Goal: Task Accomplishment & Management: Use online tool/utility

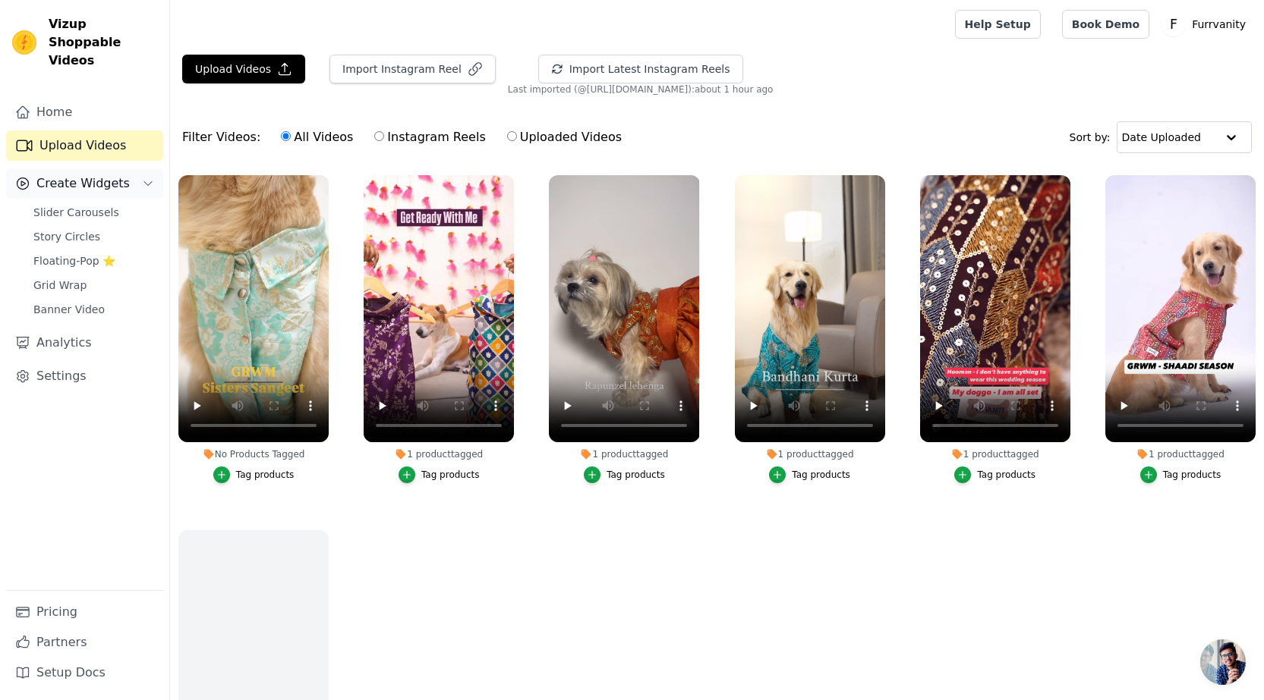
click at [89, 175] on span "Create Widgets" at bounding box center [82, 184] width 93 height 18
click at [83, 175] on span "Create Widgets" at bounding box center [82, 184] width 93 height 18
click at [83, 205] on span "Slider Carousels" at bounding box center [76, 212] width 86 height 15
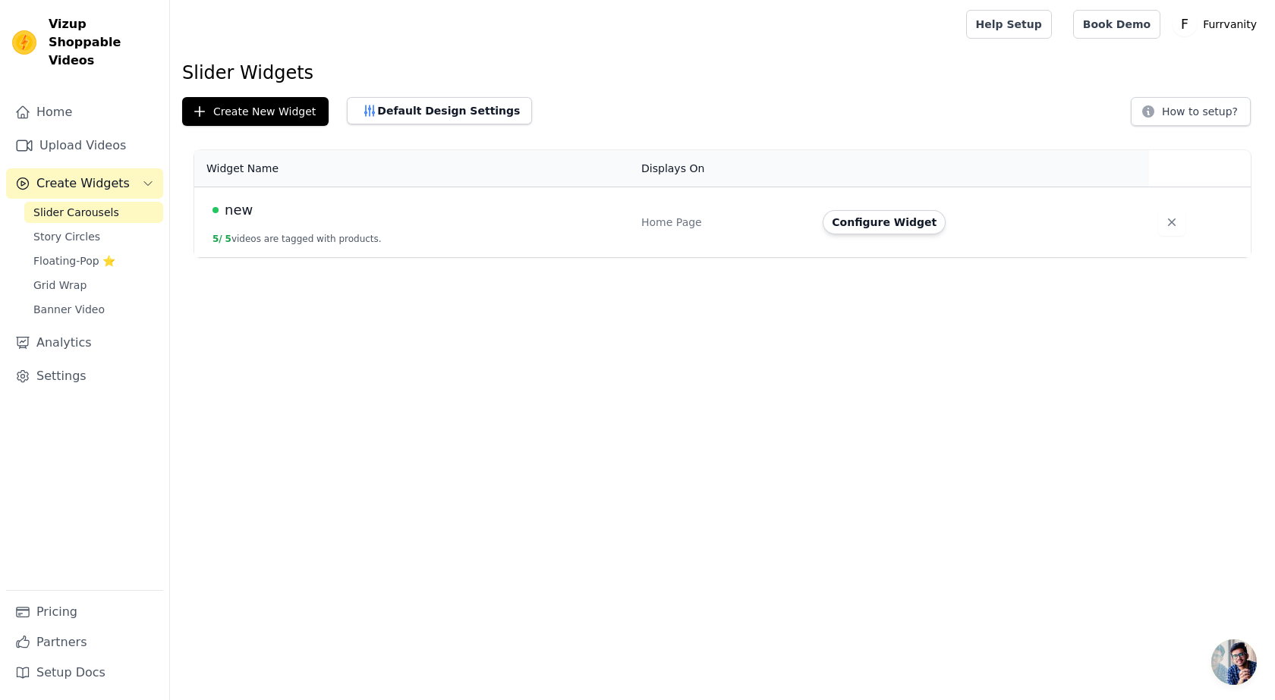
click at [291, 219] on div "new" at bounding box center [417, 210] width 411 height 21
click at [851, 225] on button "Configure Widget" at bounding box center [884, 222] width 123 height 24
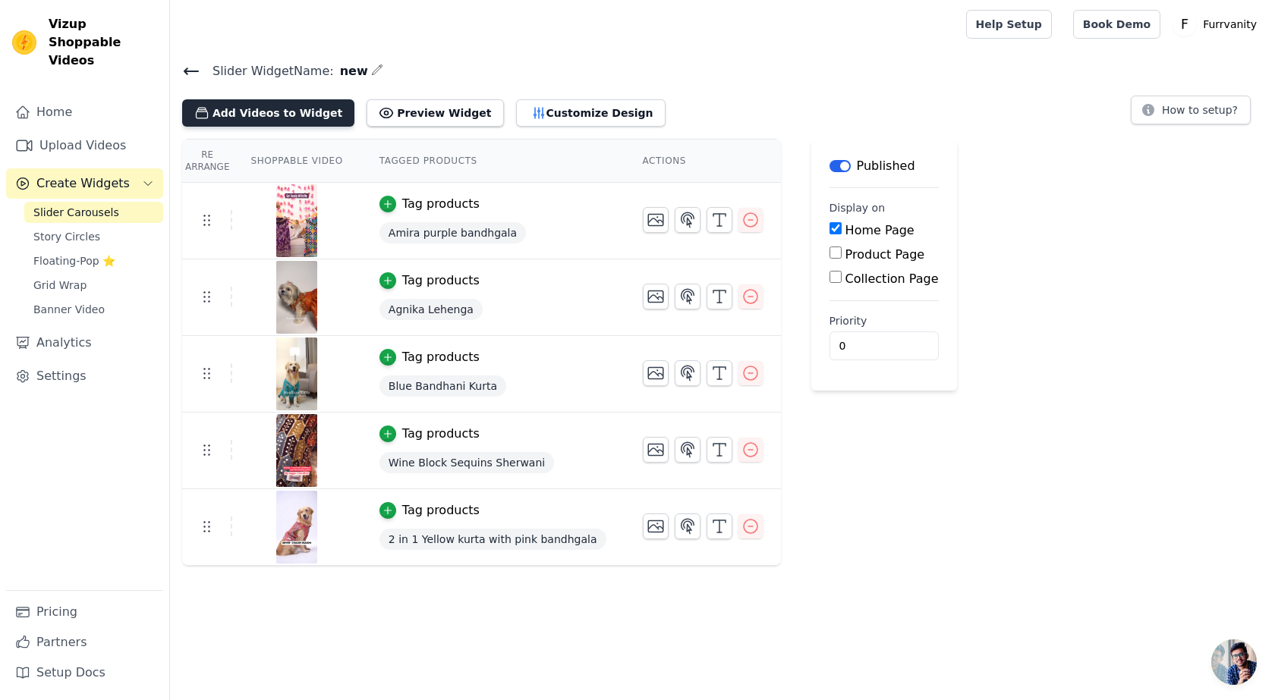
click at [281, 117] on button "Add Videos to Widget" at bounding box center [268, 112] width 172 height 27
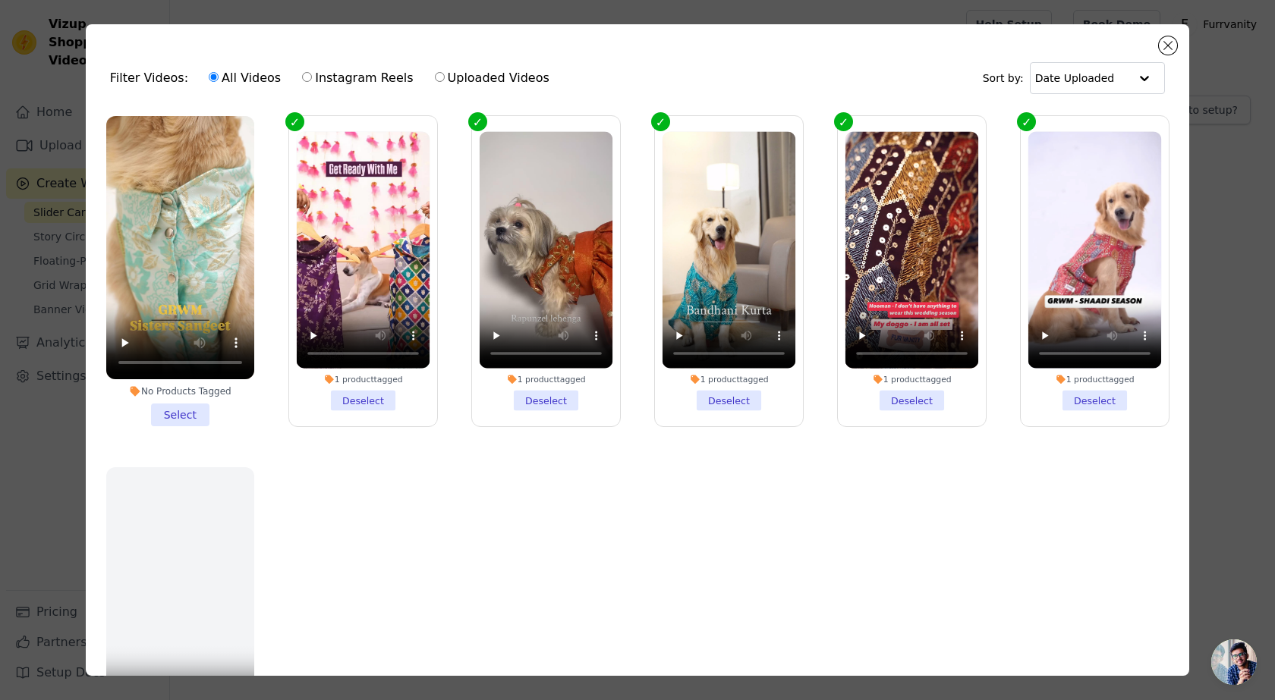
click at [178, 410] on li "No Products Tagged Select" at bounding box center [180, 271] width 148 height 310
click at [0, 0] on input "No Products Tagged Select" at bounding box center [0, 0] width 0 height 0
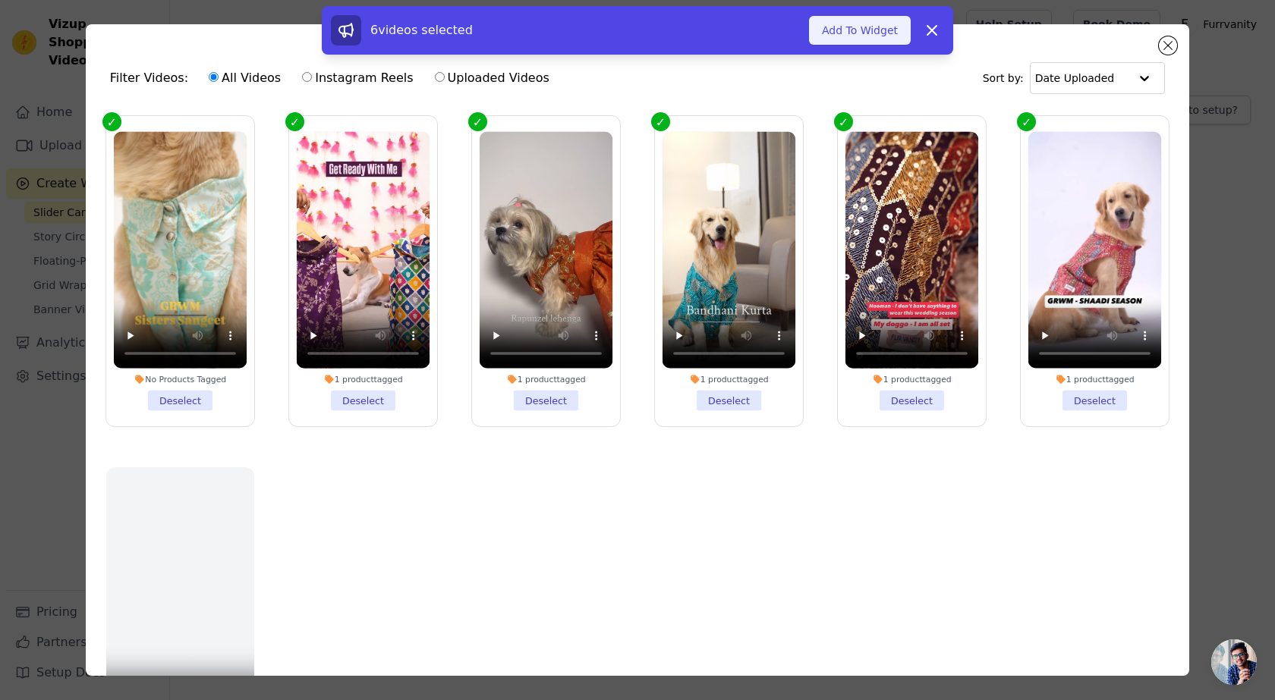
click at [858, 32] on button "Add To Widget" at bounding box center [860, 30] width 102 height 29
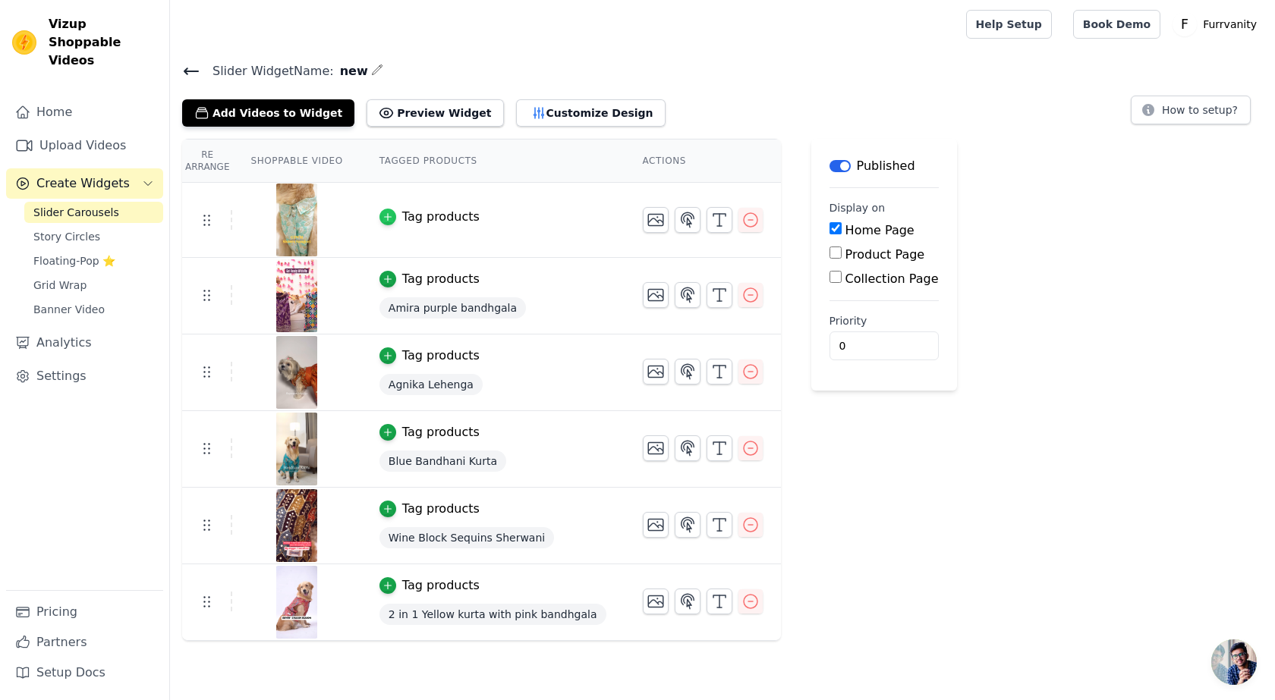
click at [382, 215] on icon "button" at bounding box center [387, 217] width 11 height 11
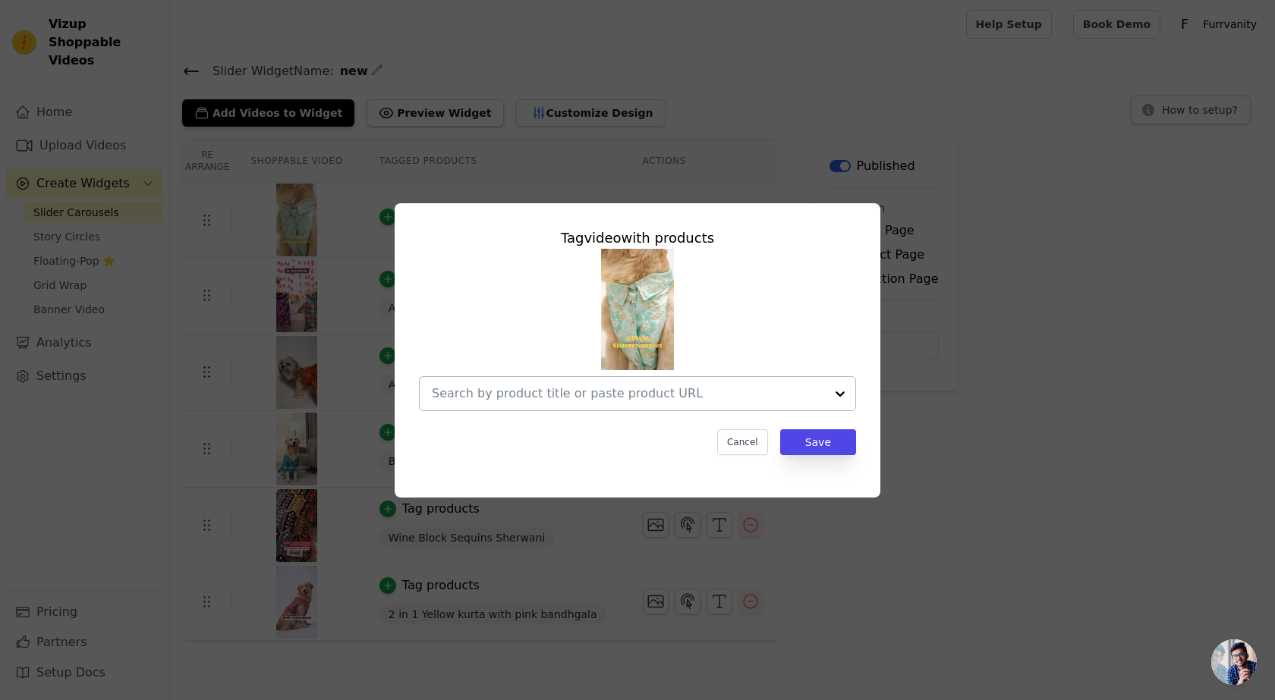
click at [593, 387] on input "text" at bounding box center [628, 394] width 393 height 18
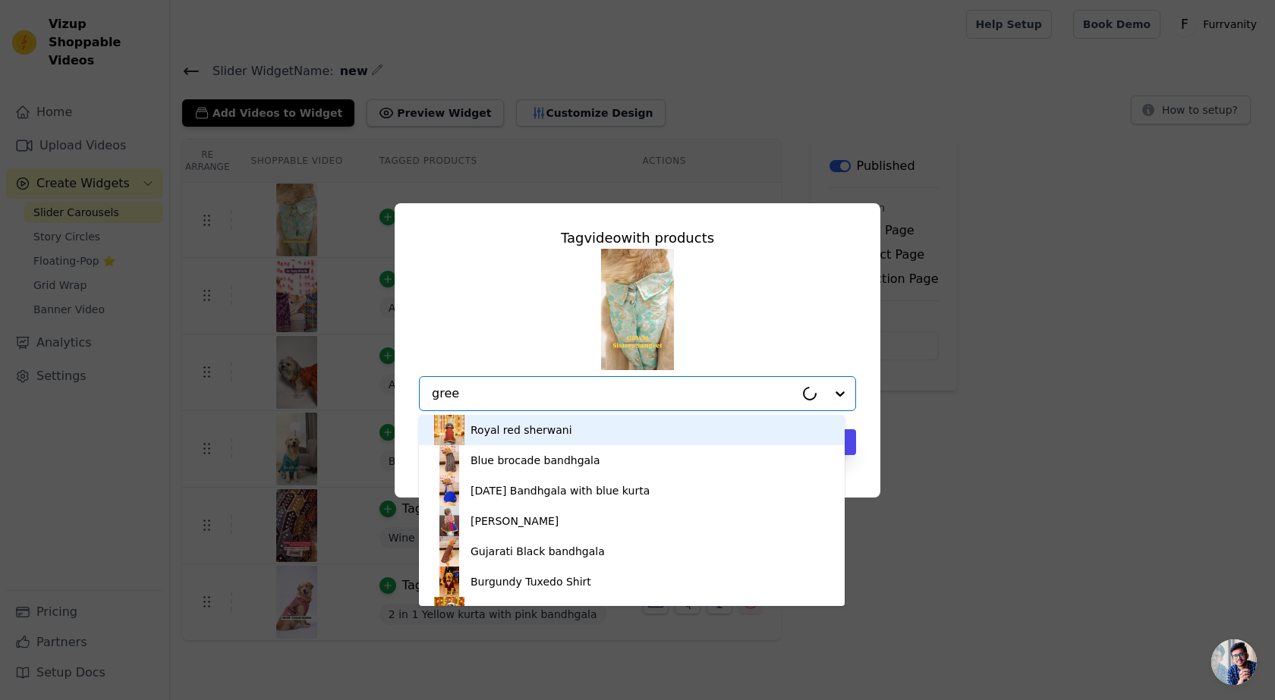
type input "green"
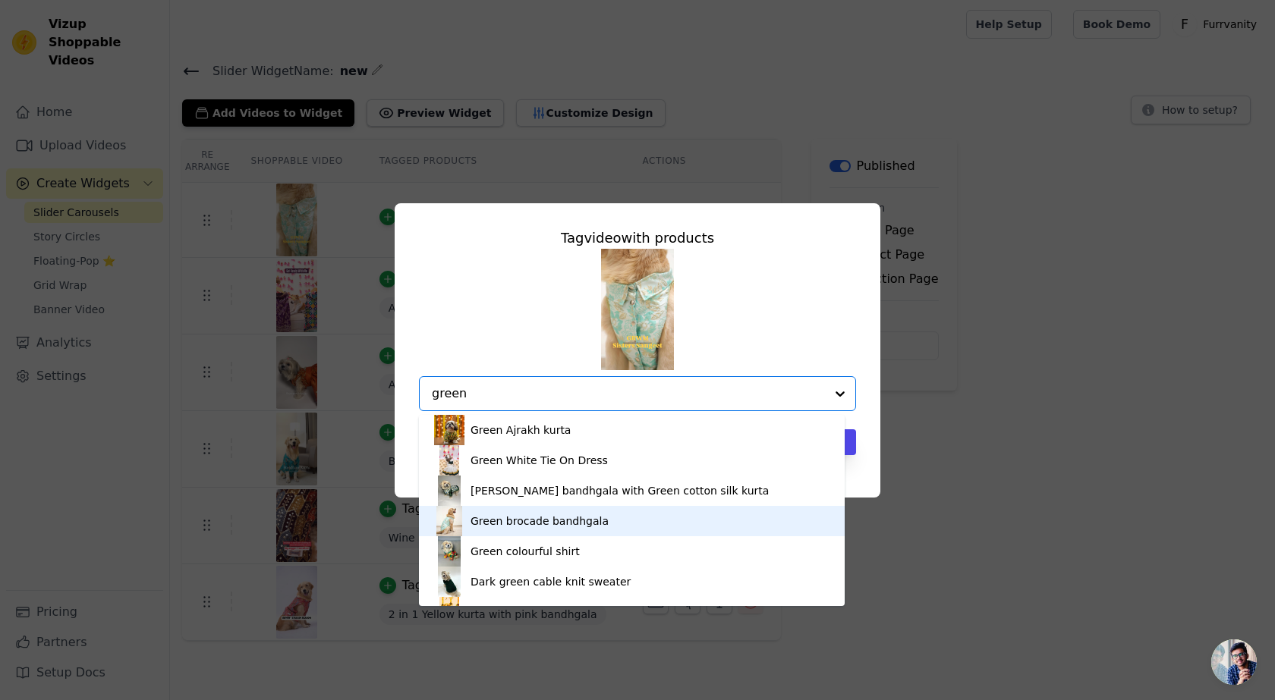
click at [502, 525] on div "Green brocade bandhgala" at bounding box center [540, 521] width 138 height 15
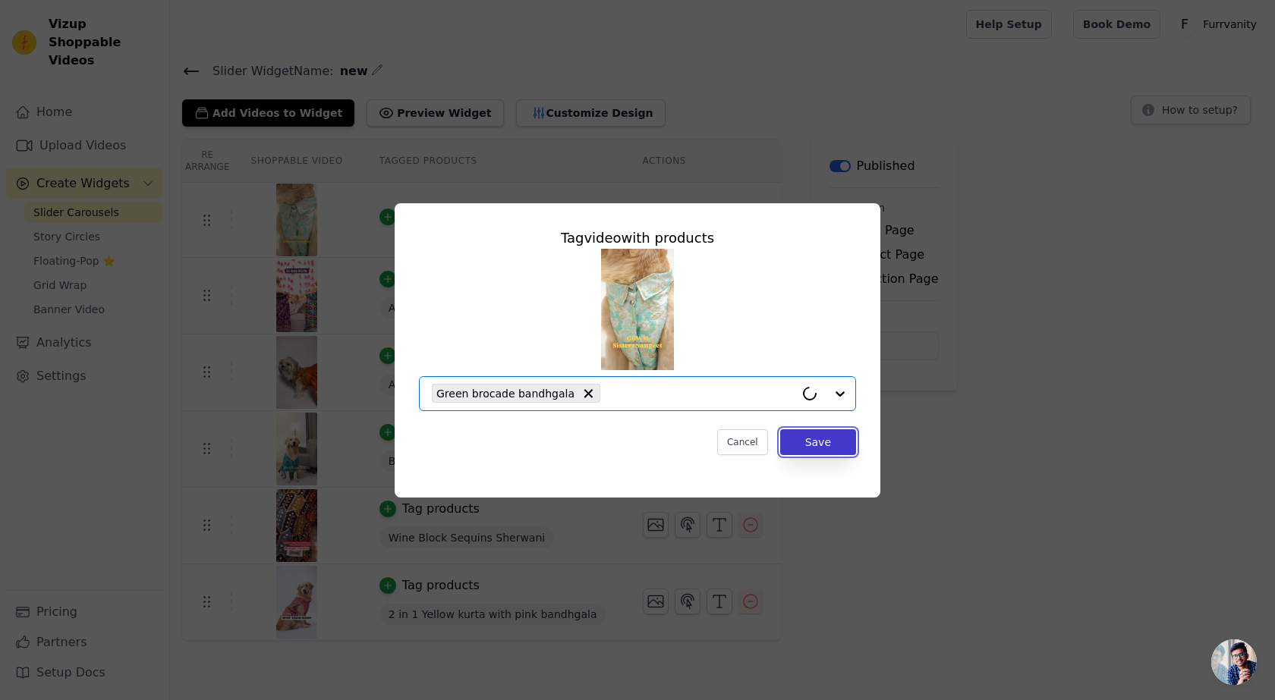
click at [839, 436] on button "Save" at bounding box center [818, 443] width 76 height 26
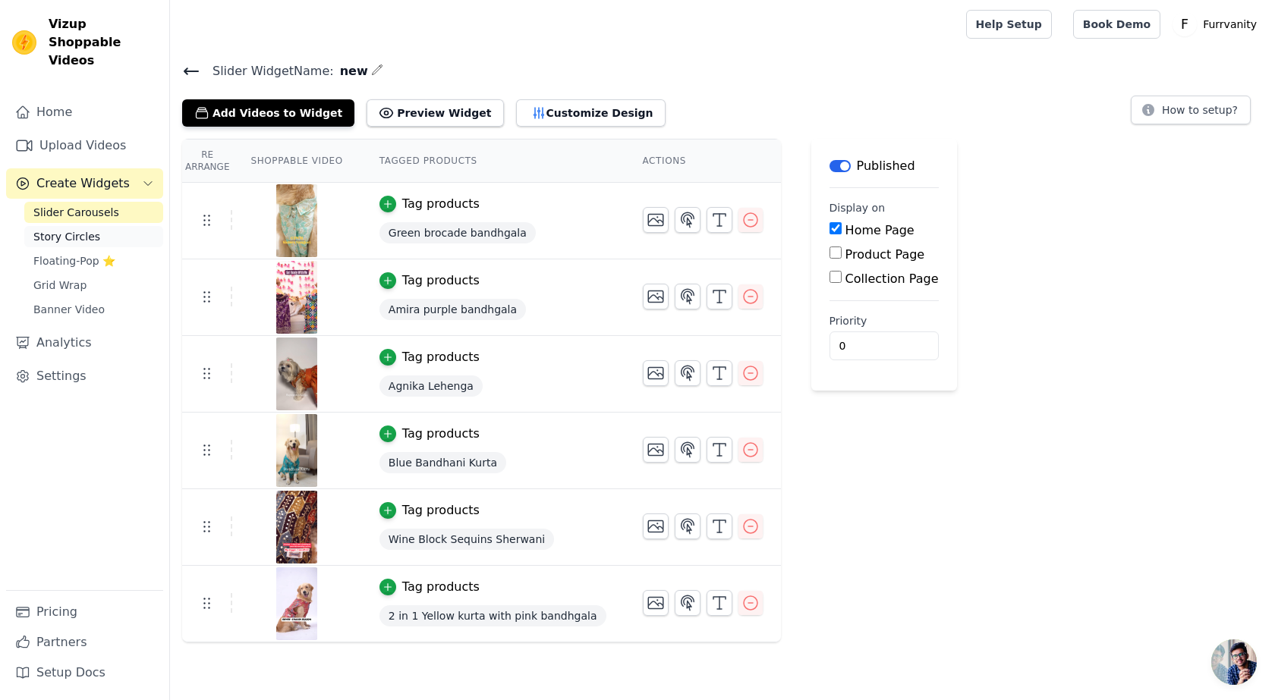
click at [68, 229] on span "Story Circles" at bounding box center [66, 236] width 67 height 15
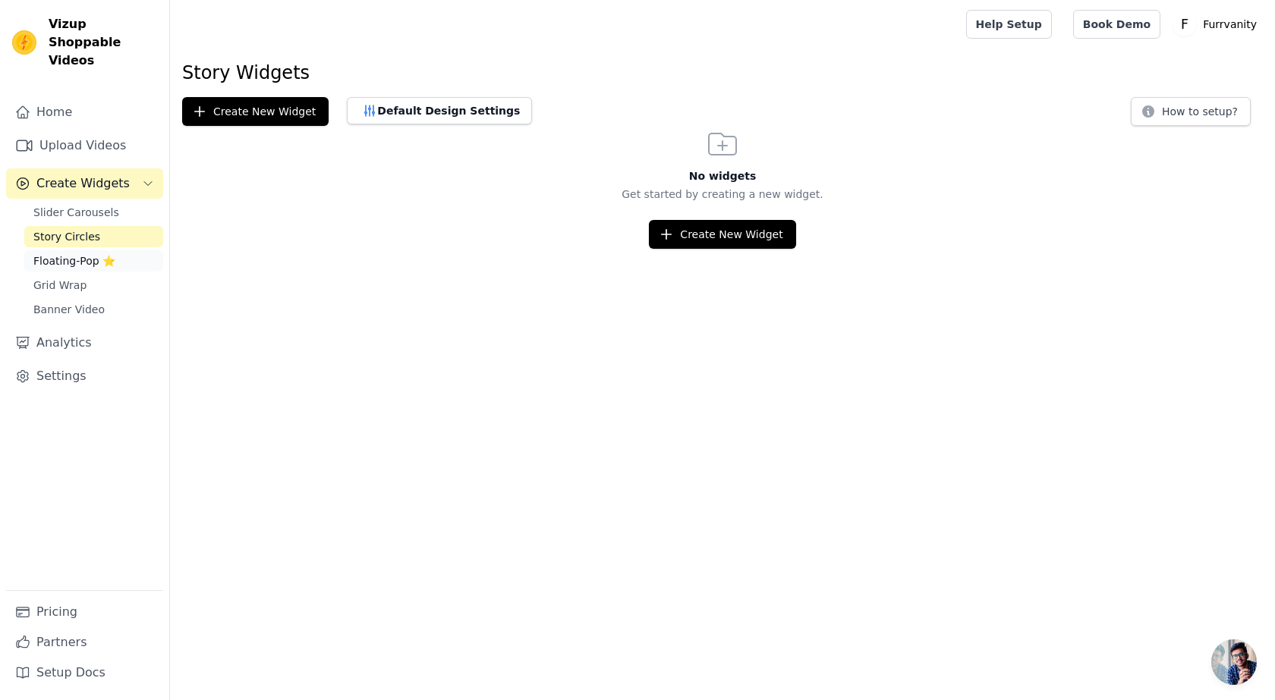
click at [97, 253] on span "Floating-Pop ⭐" at bounding box center [74, 260] width 82 height 15
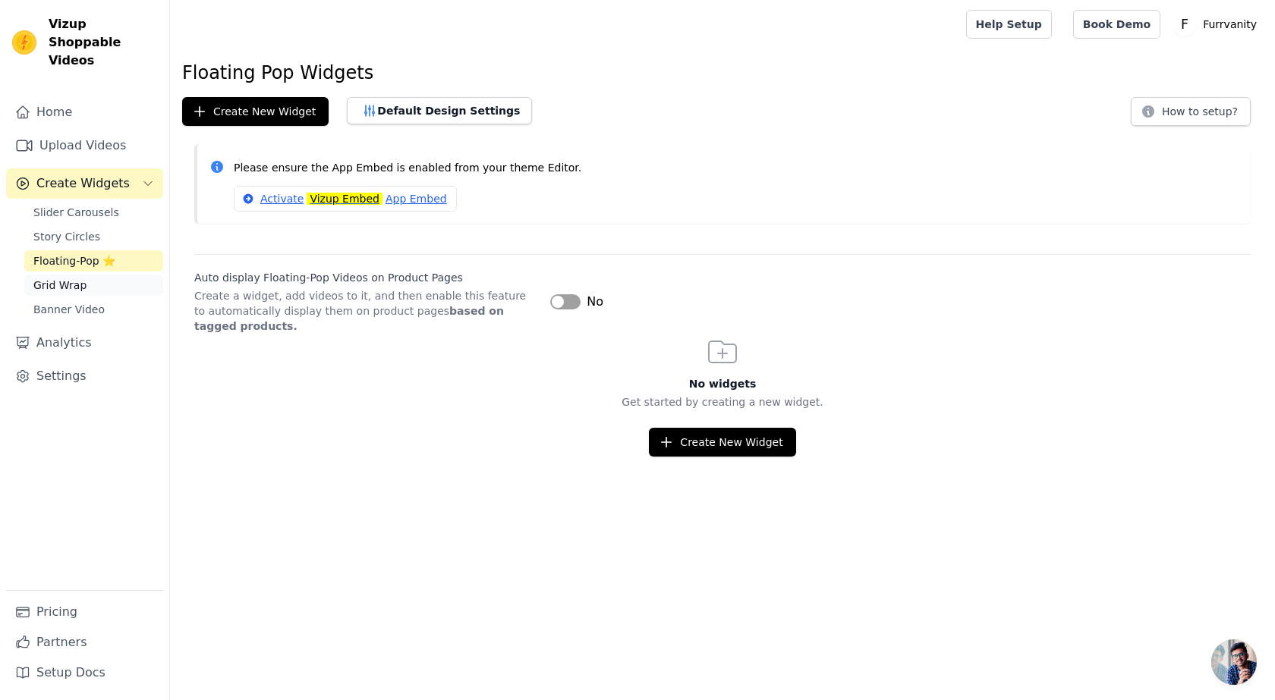
click at [76, 278] on span "Grid Wrap" at bounding box center [59, 285] width 53 height 15
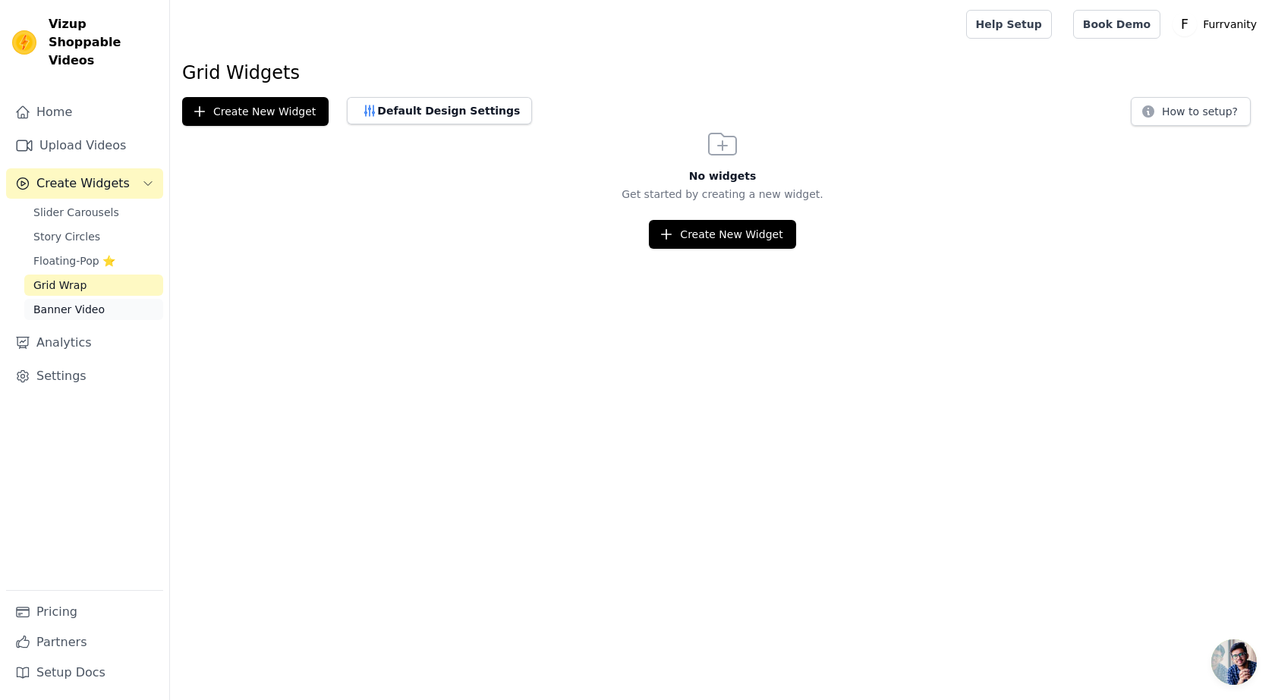
click at [68, 302] on span "Banner Video" at bounding box center [68, 309] width 71 height 15
click at [61, 361] on link "Settings" at bounding box center [84, 376] width 157 height 30
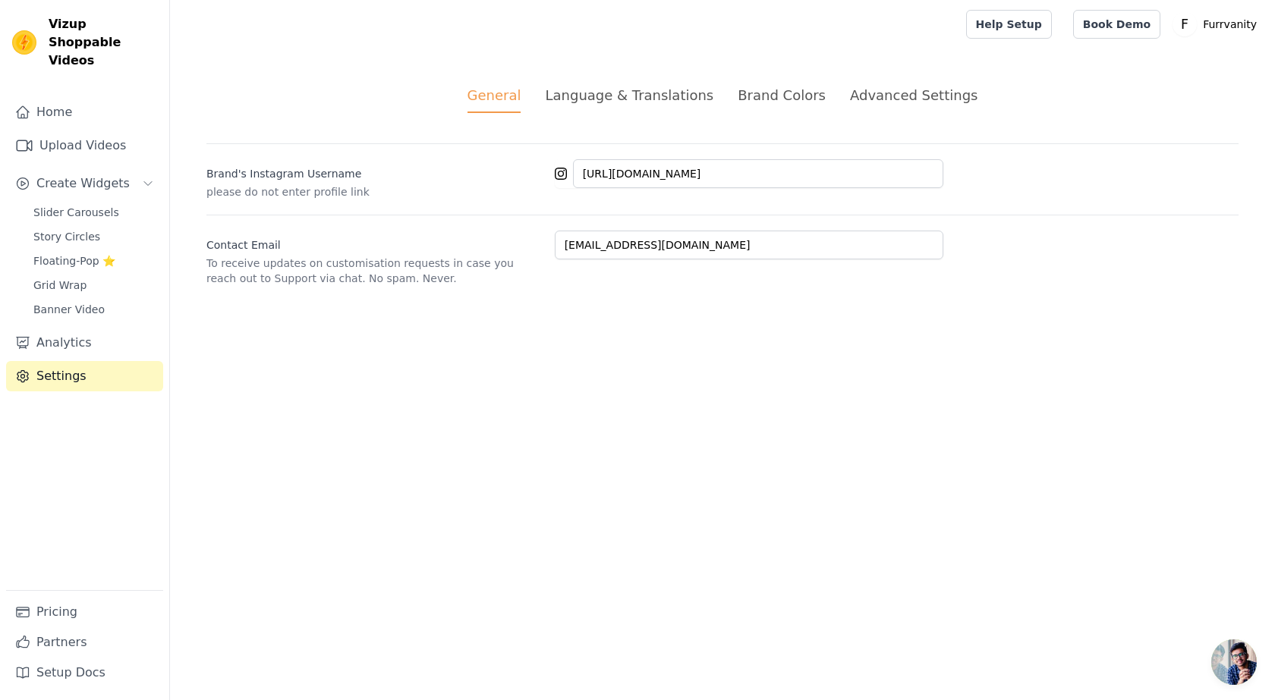
click at [707, 93] on div "Language & Translations" at bounding box center [629, 95] width 168 height 20
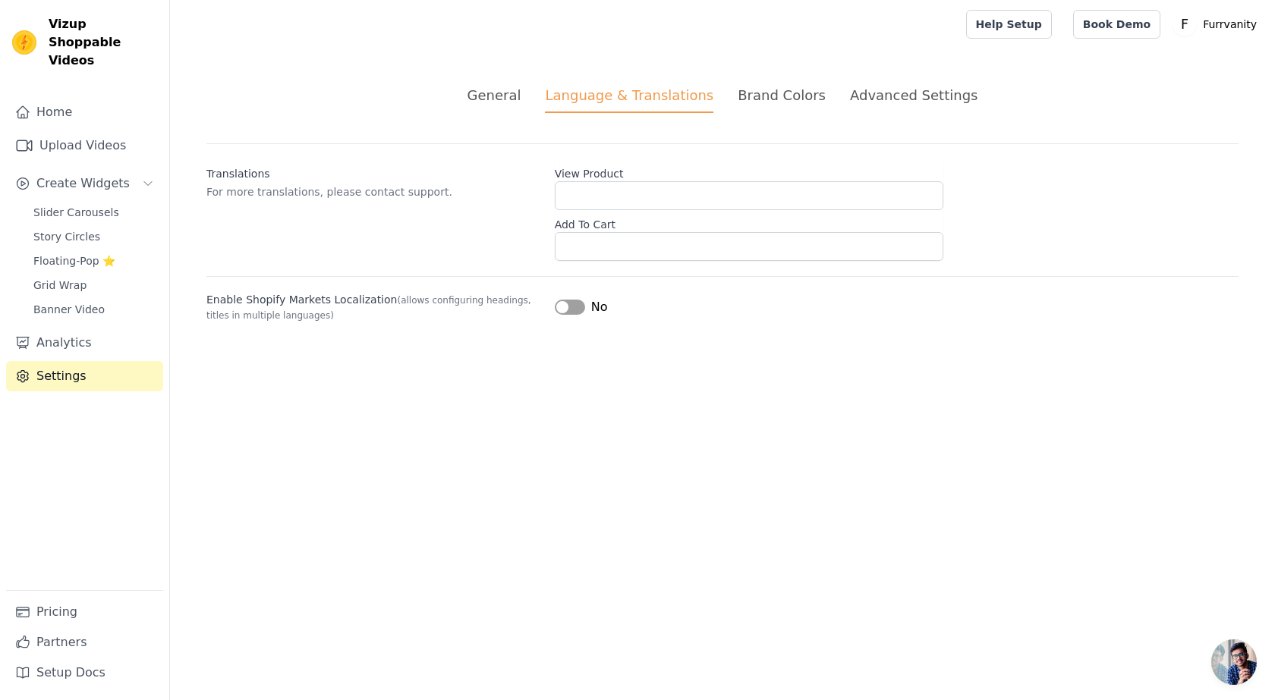
click at [799, 93] on div "Brand Colors" at bounding box center [782, 95] width 88 height 20
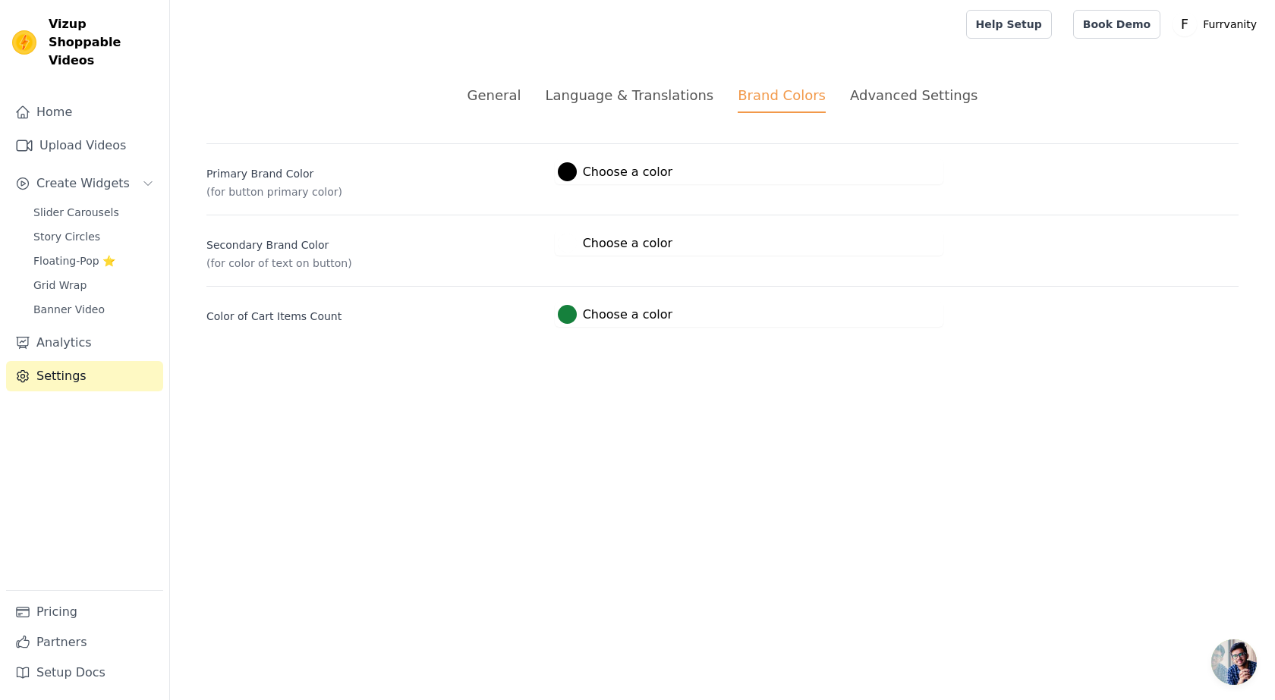
click at [892, 92] on div "Advanced Settings" at bounding box center [913, 95] width 127 height 20
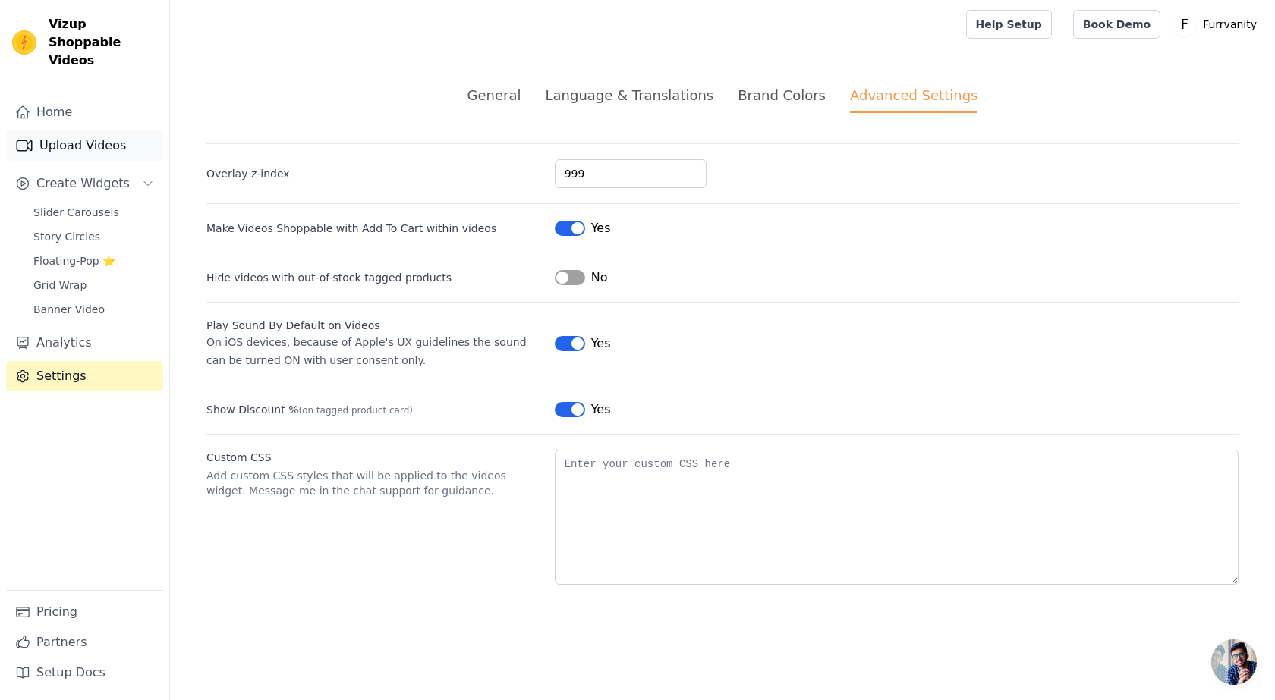
click at [90, 131] on link "Upload Videos" at bounding box center [84, 146] width 157 height 30
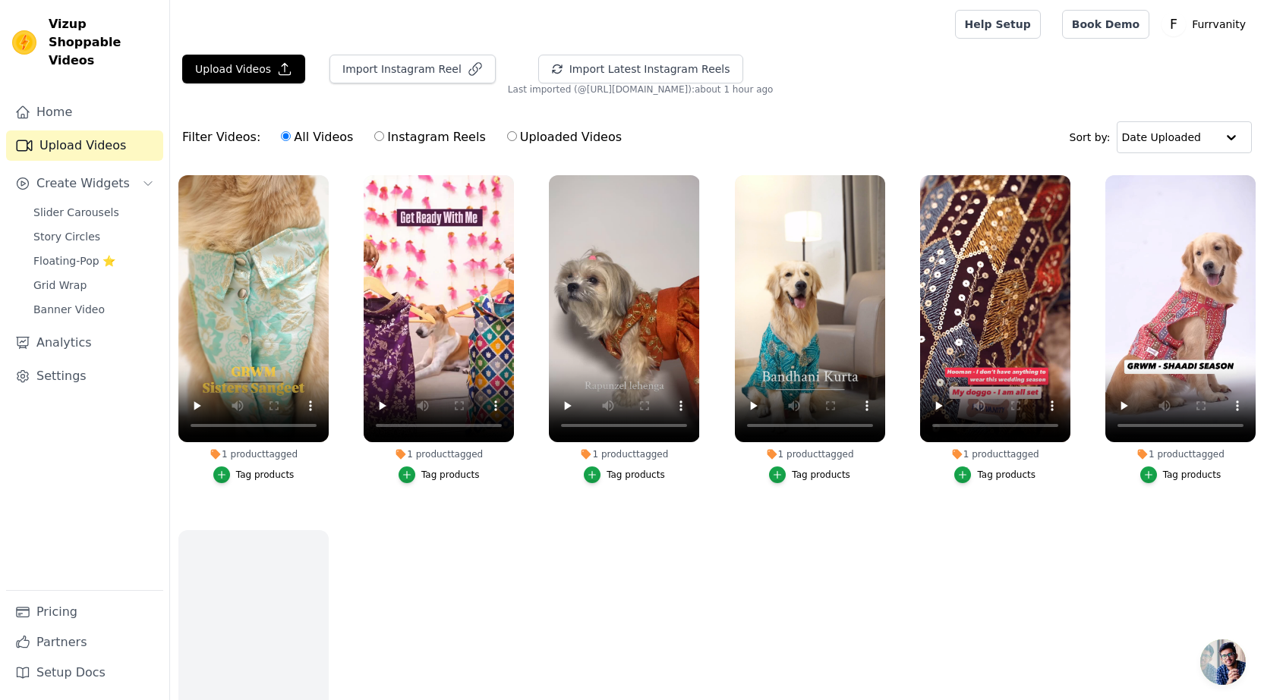
scroll to position [62, 0]
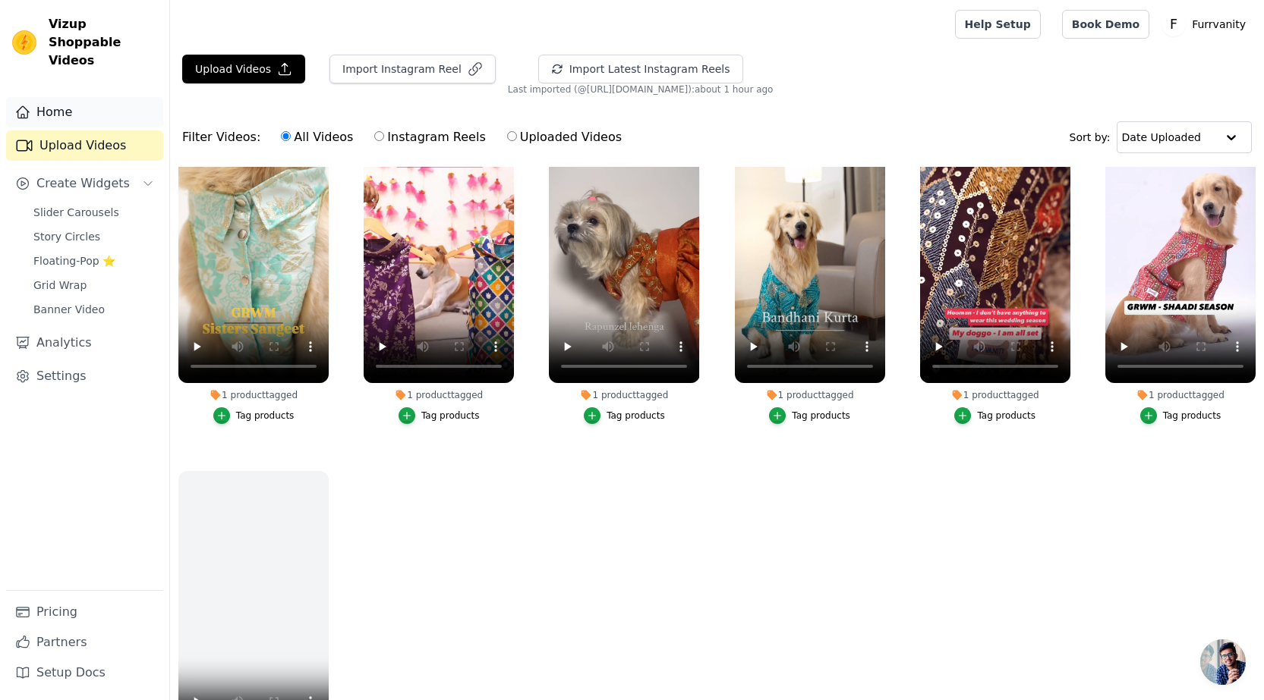
click at [65, 97] on link "Home" at bounding box center [84, 112] width 157 height 30
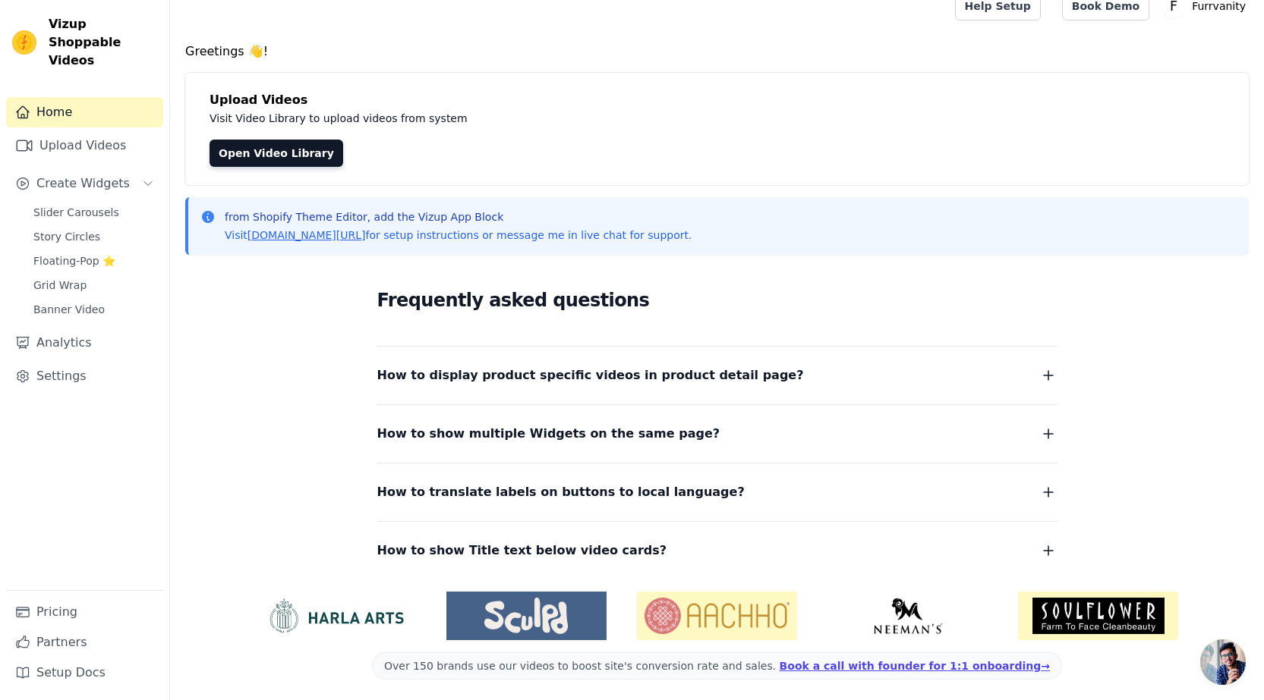
scroll to position [22, 0]
